Goal: Information Seeking & Learning: Learn about a topic

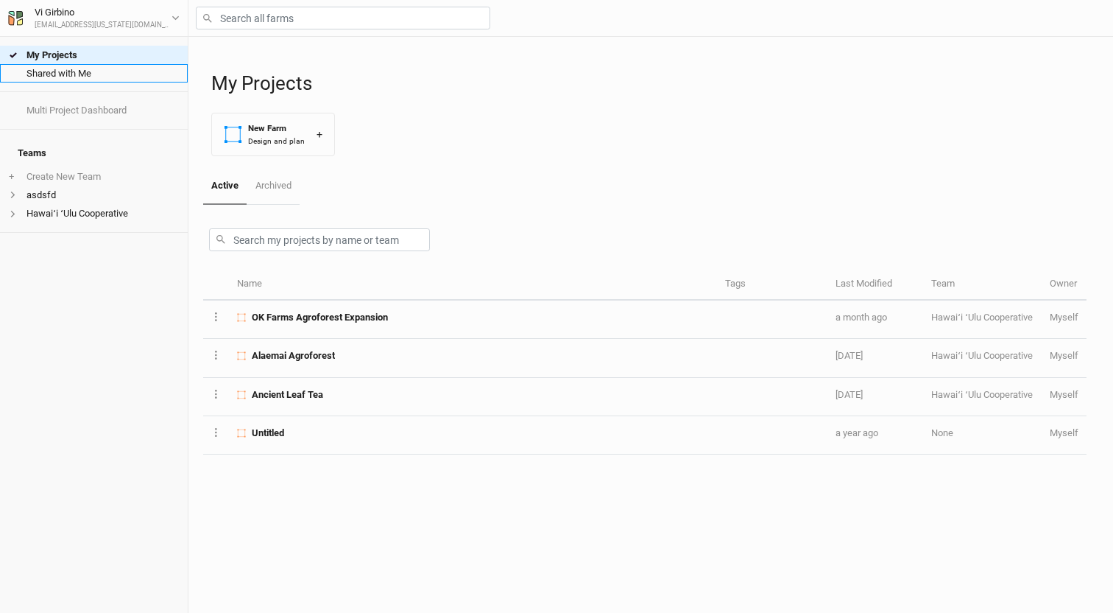
click at [51, 77] on link "Shared with Me" at bounding box center [94, 73] width 188 height 18
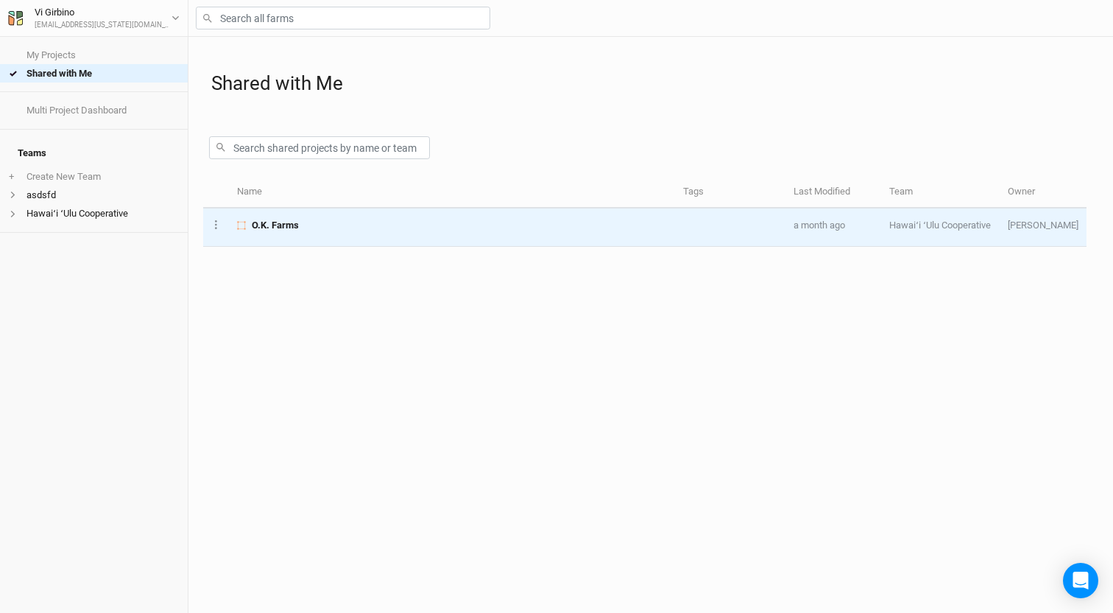
click at [312, 218] on td "O.K. Farms" at bounding box center [452, 227] width 446 height 38
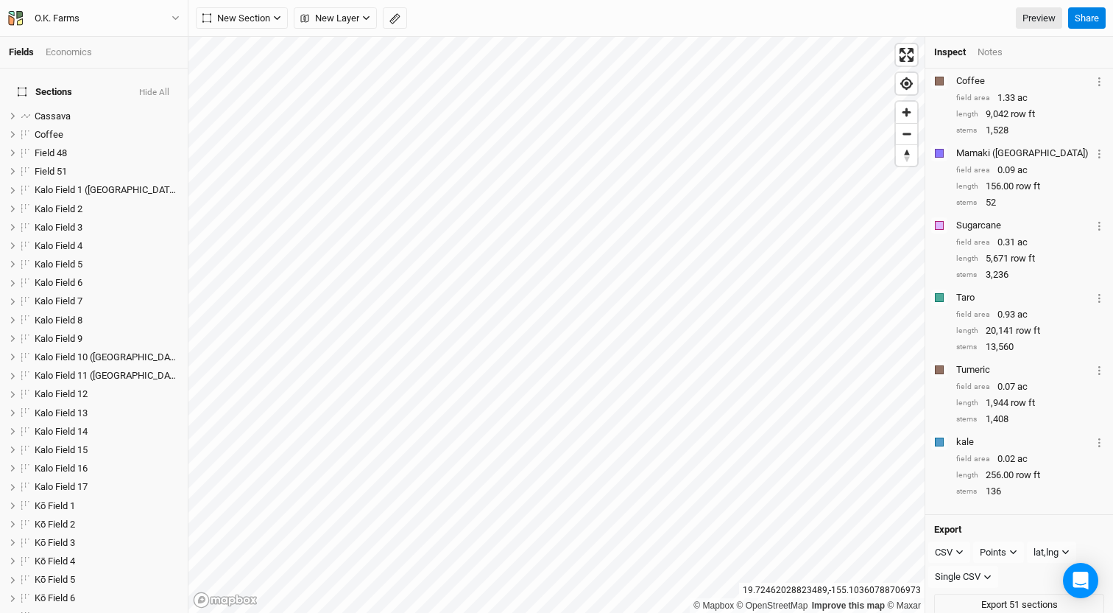
scroll to position [508, 0]
